Goal: Task Accomplishment & Management: Manage account settings

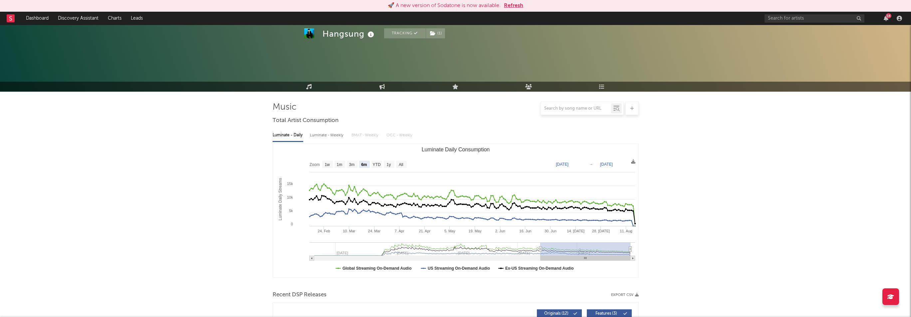
select select "6m"
select select "All"
select select "1w"
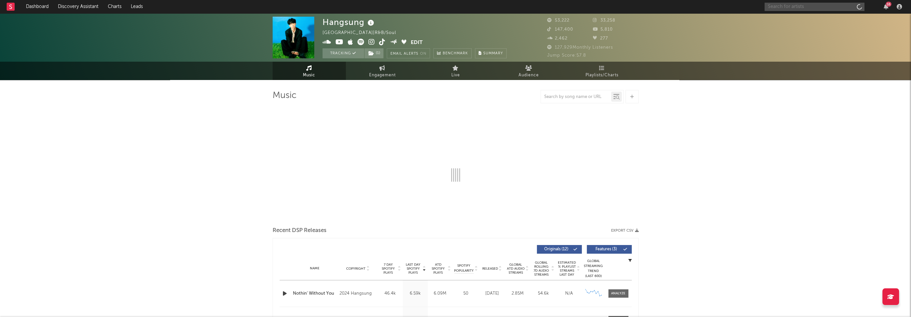
click at [787, 6] on input "text" at bounding box center [815, 7] width 100 height 8
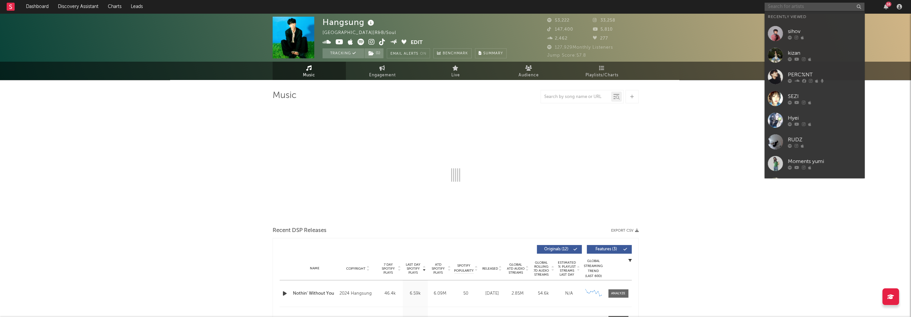
paste input "[URL][DOMAIN_NAME]"
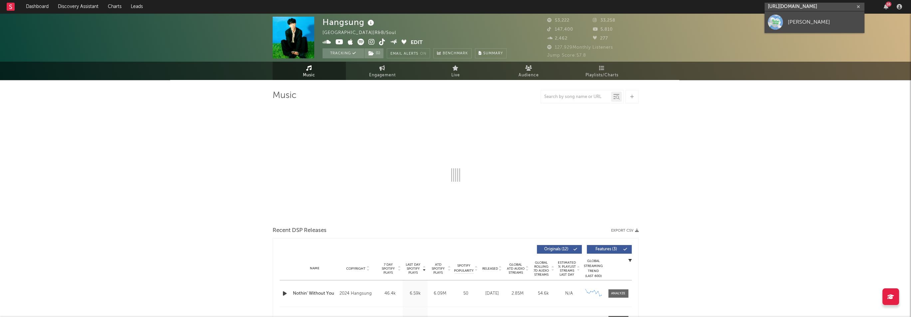
type input "[URL][DOMAIN_NAME]"
click at [792, 22] on div "[PERSON_NAME]" at bounding box center [824, 22] width 73 height 8
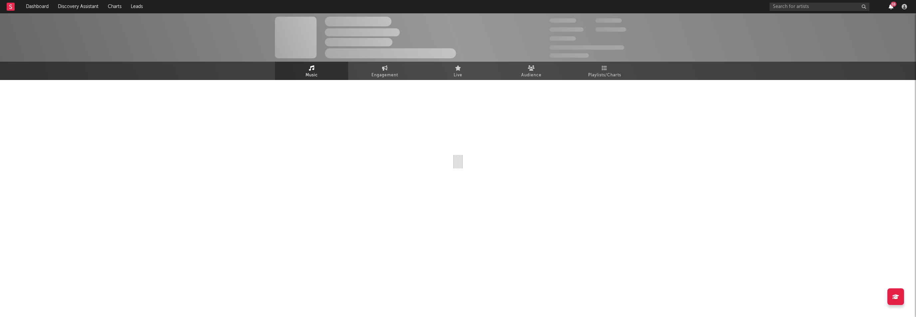
select select "1w"
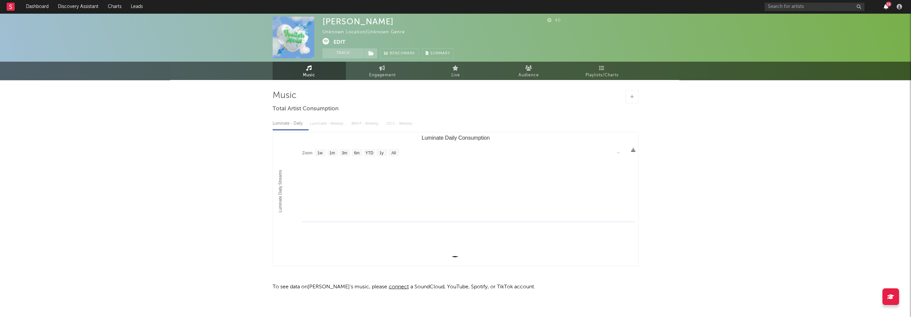
click at [892, 6] on div "16" at bounding box center [835, 6] width 140 height 13
click at [884, 6] on icon "button" at bounding box center [886, 6] width 5 height 5
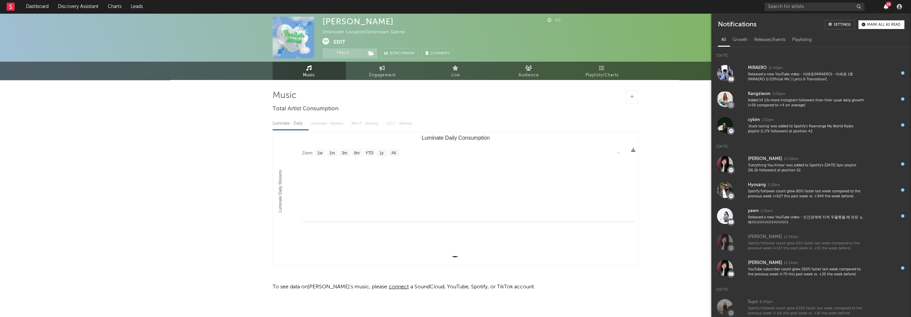
click at [884, 6] on icon "button" at bounding box center [886, 6] width 5 height 5
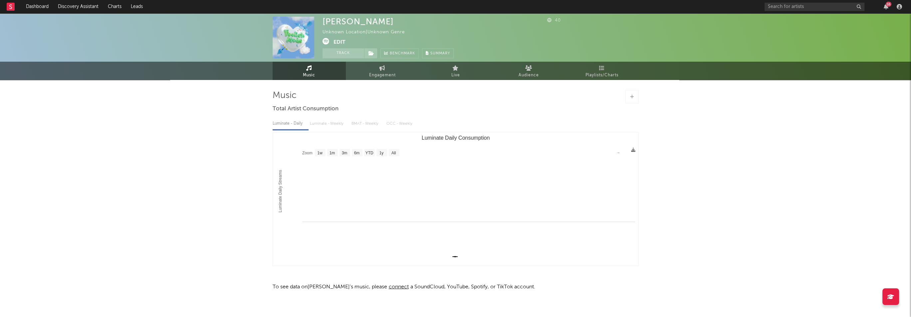
click at [351, 20] on div "[PERSON_NAME]" at bounding box center [358, 22] width 71 height 10
copy div "[PERSON_NAME]"
click at [341, 42] on button "Edit" at bounding box center [340, 42] width 12 height 8
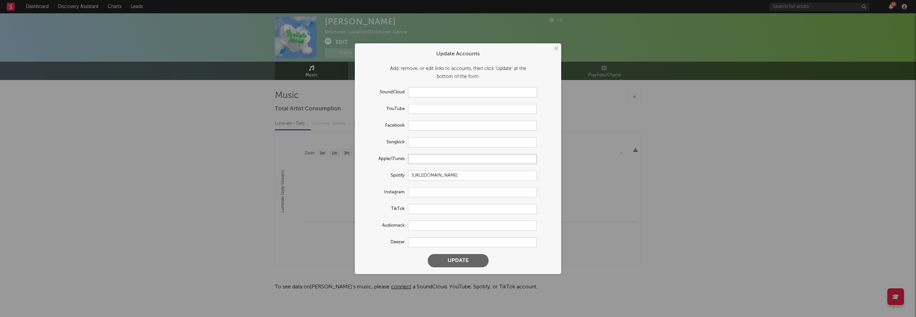
click at [439, 161] on input "text" at bounding box center [472, 159] width 129 height 10
paste input "[URL][DOMAIN_NAME]"
type input "[URL][DOMAIN_NAME]"
click at [476, 260] on button "Update" at bounding box center [458, 260] width 61 height 13
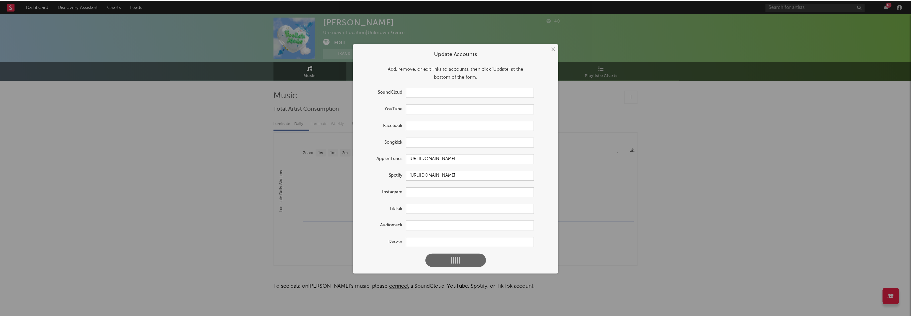
scroll to position [0, 0]
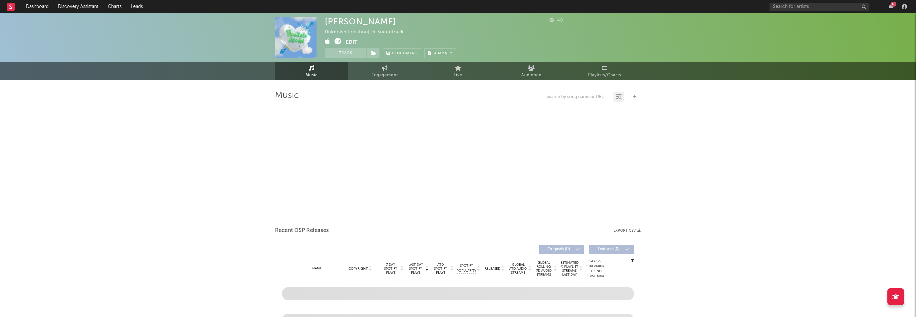
select select "1w"
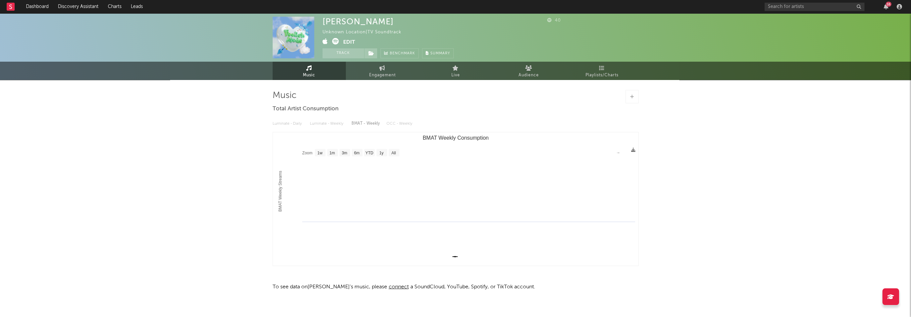
click at [348, 44] on button "Edit" at bounding box center [349, 42] width 12 height 8
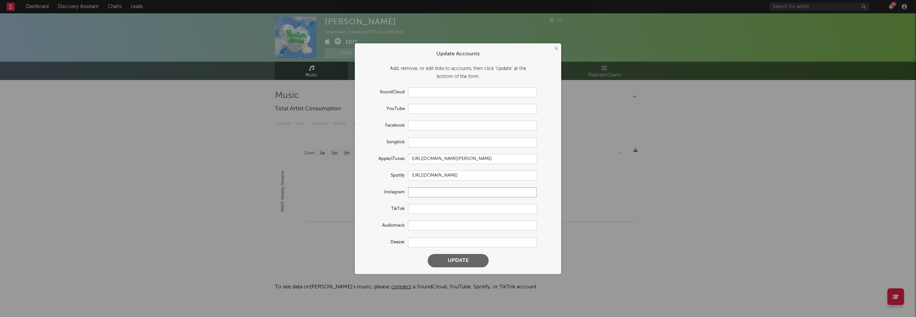
click at [462, 193] on input "text" at bounding box center [472, 192] width 129 height 10
paste input "[URL][DOMAIN_NAME]"
type input "[URL][DOMAIN_NAME]"
click at [465, 261] on button "Update" at bounding box center [458, 260] width 61 height 13
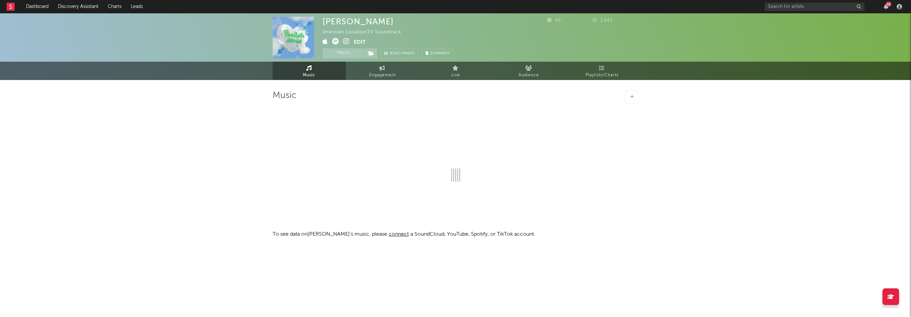
select select "1w"
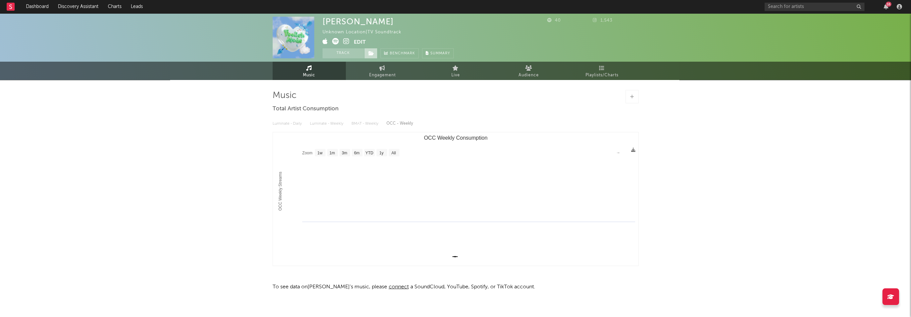
click at [371, 50] on span at bounding box center [370, 53] width 13 height 10
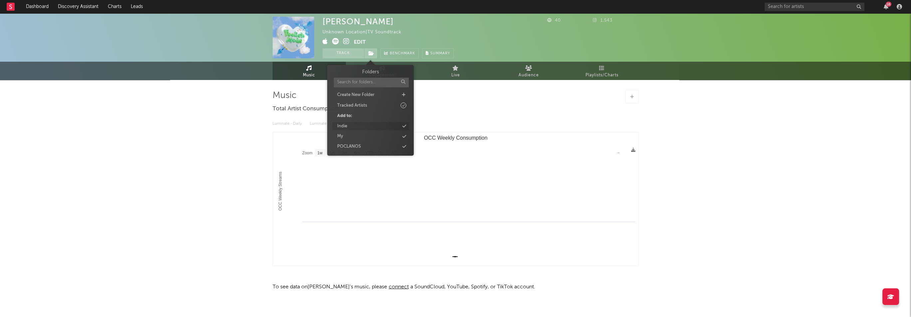
click at [357, 125] on div "Indie" at bounding box center [370, 126] width 77 height 9
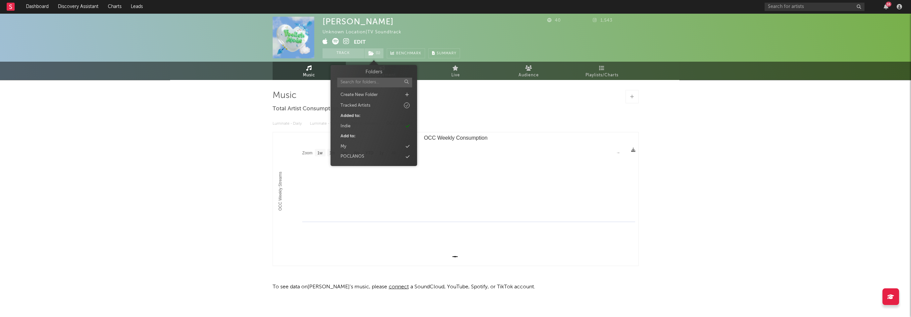
click at [714, 145] on div "[PERSON_NAME] Unknown Location | TV Soundtrack Edit Track ( 1 ) Benchmark Summa…" at bounding box center [455, 169] width 911 height 313
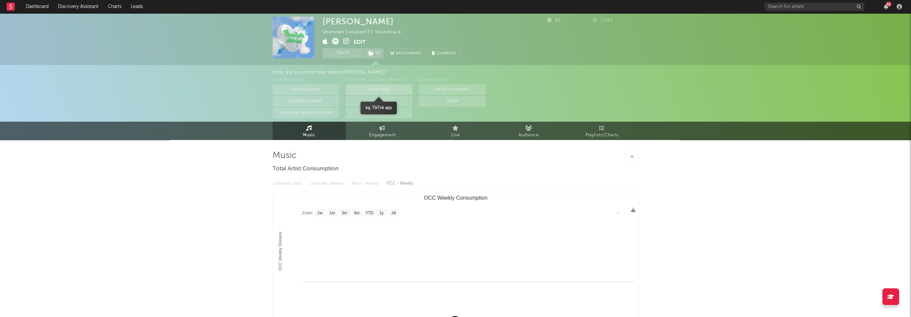
click at [397, 90] on button "On My Own" at bounding box center [379, 89] width 67 height 11
